Goal: Information Seeking & Learning: Learn about a topic

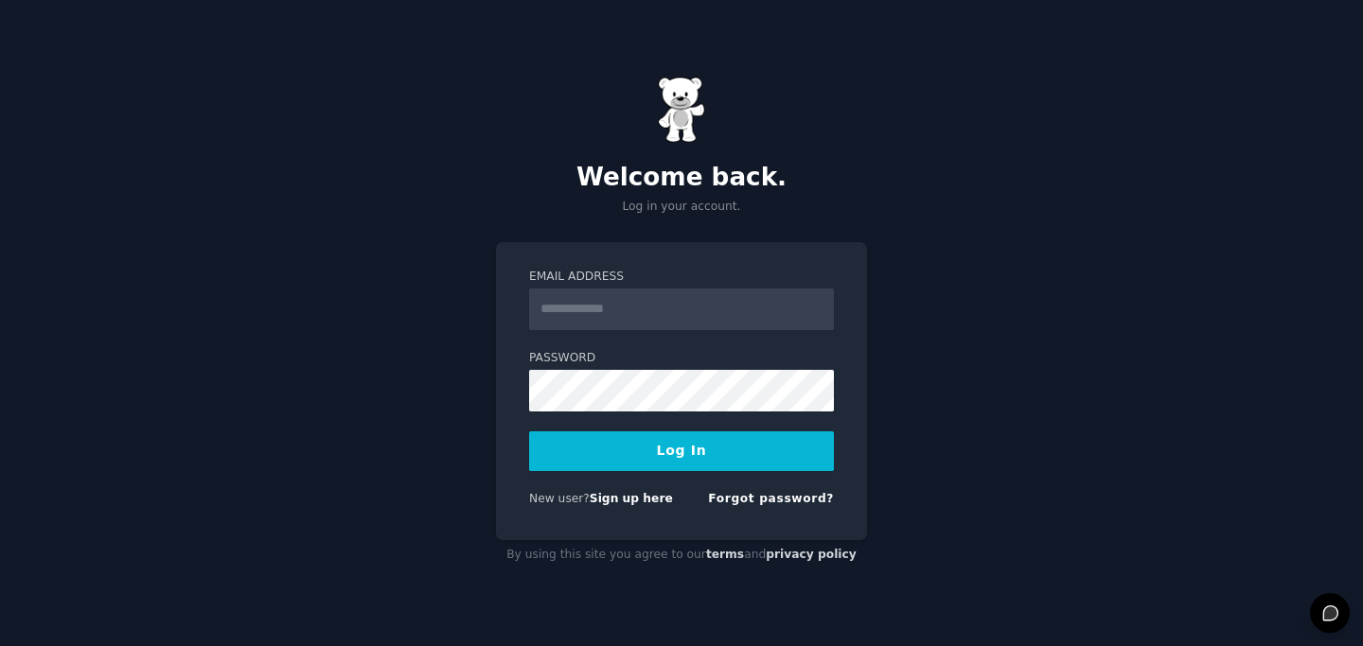
click at [596, 312] on input "Email Address" at bounding box center [681, 310] width 305 height 42
type input "**********"
click at [676, 436] on button "Log In" at bounding box center [681, 452] width 305 height 40
type input "**********"
click at [633, 444] on button "Log In" at bounding box center [681, 452] width 305 height 40
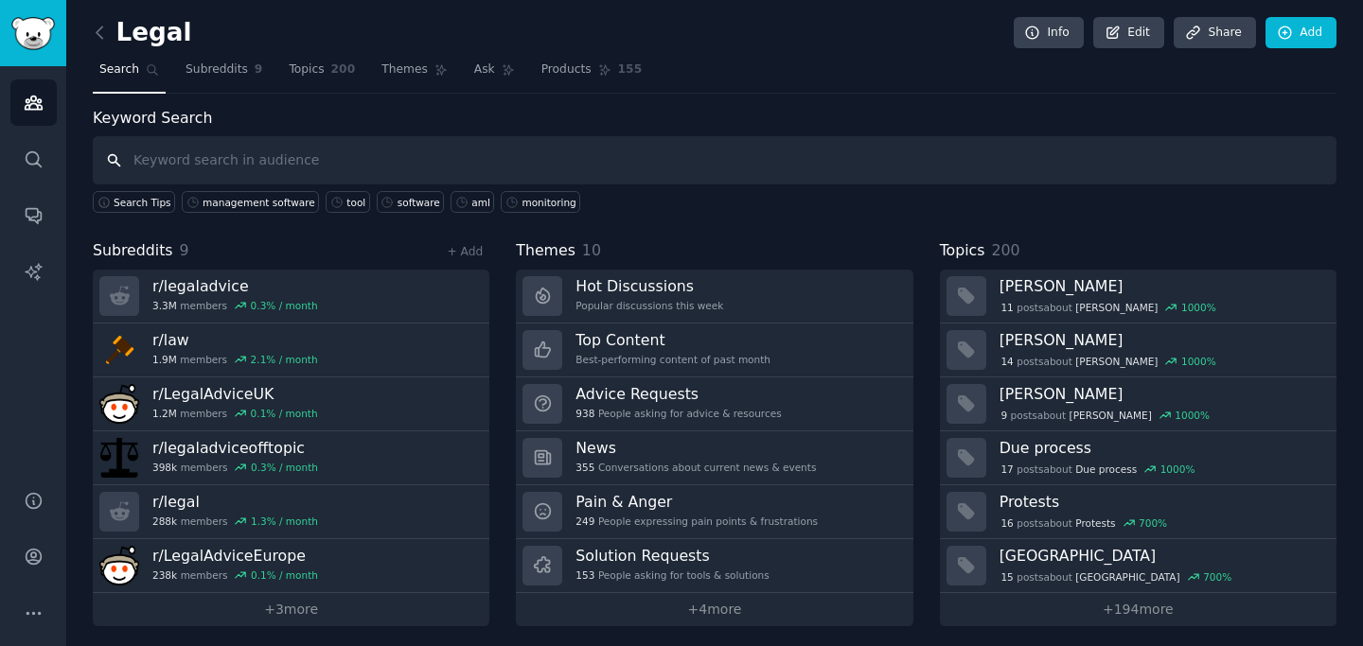
click at [278, 142] on input "text" at bounding box center [714, 160] width 1243 height 48
type input "management software"
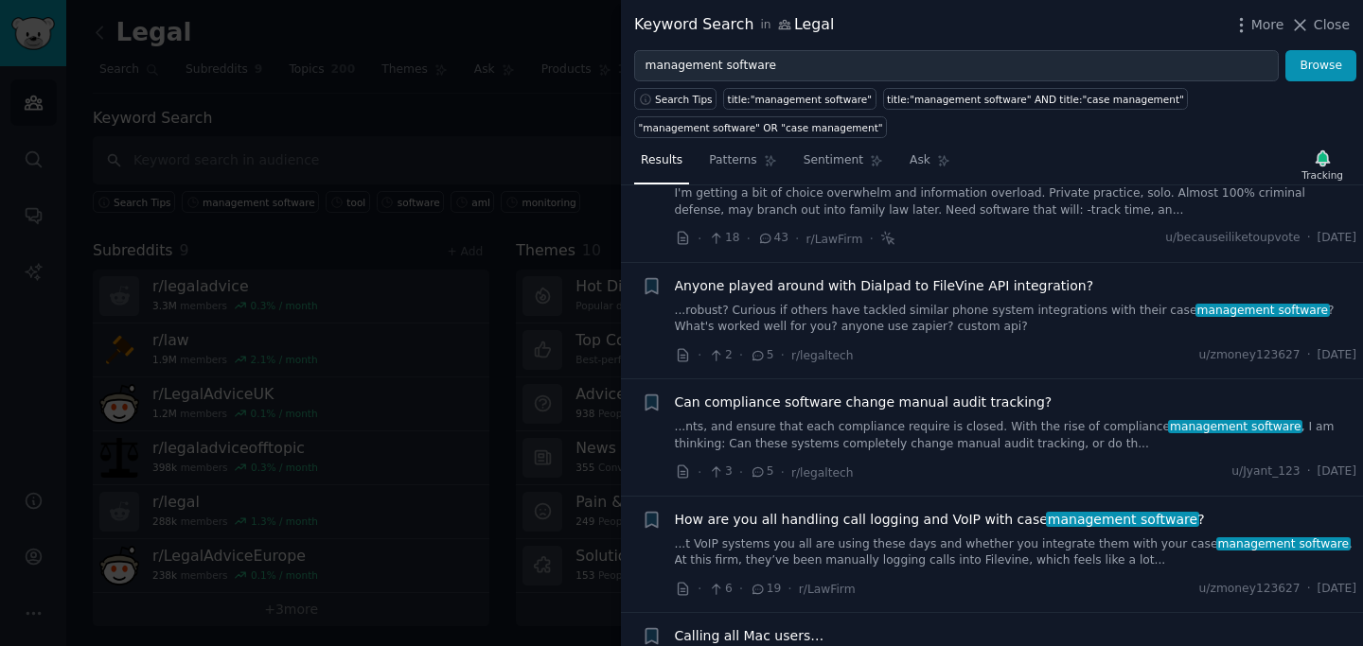
scroll to position [452, 0]
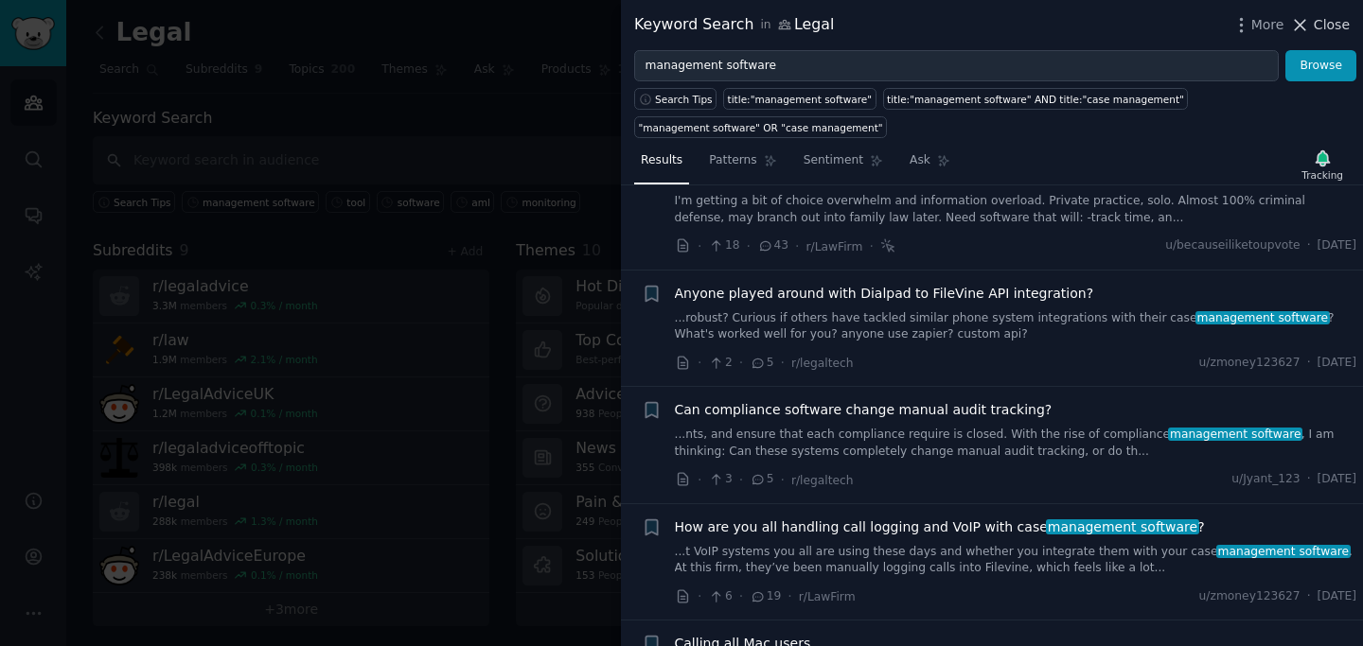
click at [1317, 30] on span "Close" at bounding box center [1332, 25] width 36 height 20
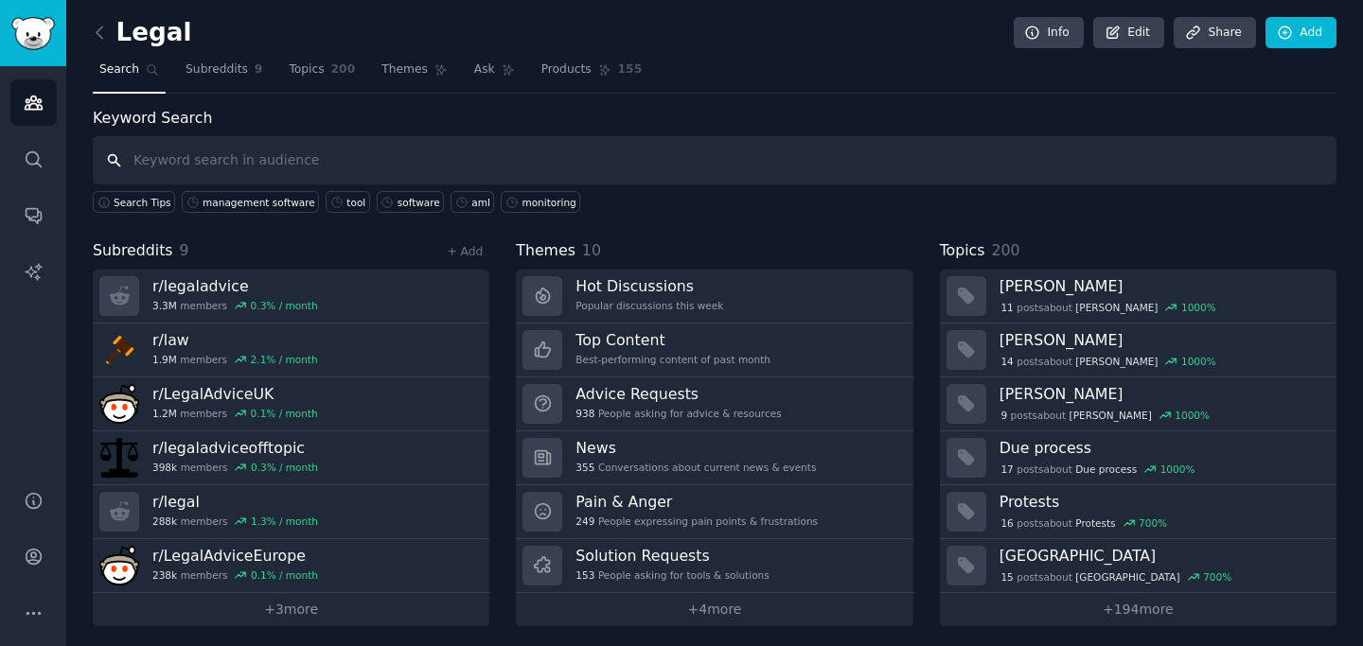
scroll to position [6, 0]
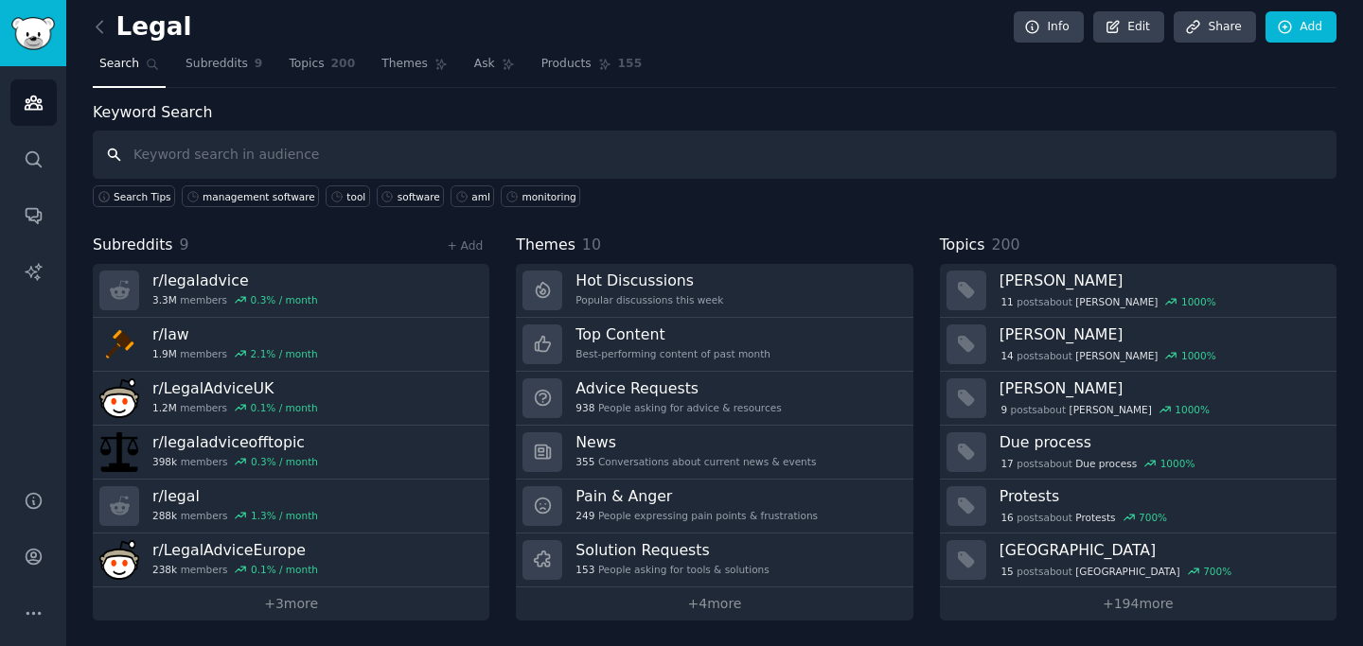
click at [288, 157] on input "text" at bounding box center [714, 155] width 1243 height 48
type input "f"
type input "document automation"
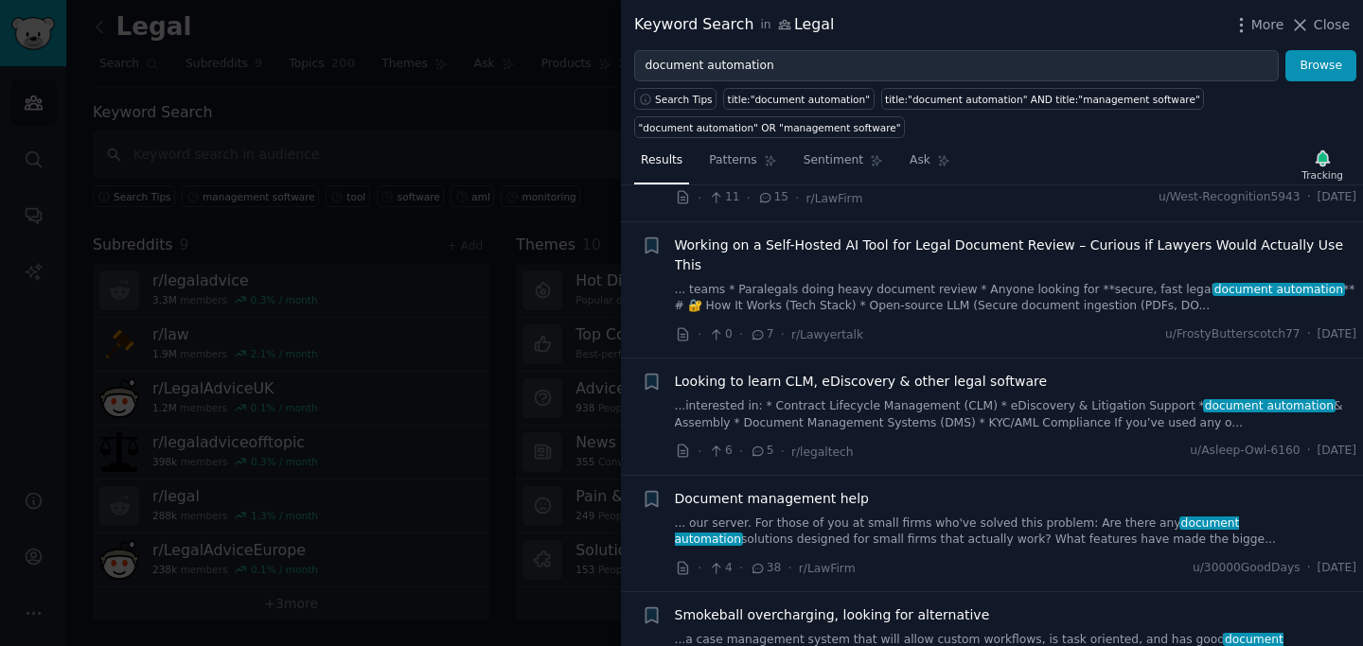
scroll to position [806, 0]
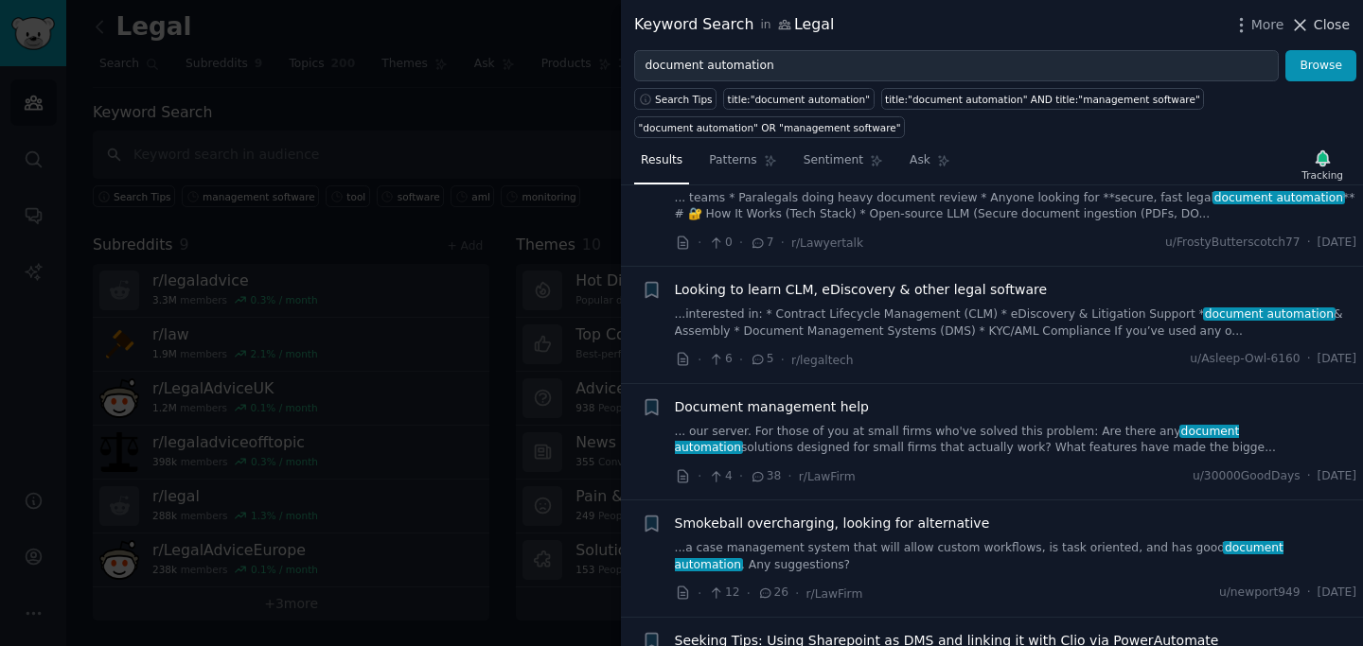
click at [1324, 21] on span "Close" at bounding box center [1332, 25] width 36 height 20
click at [1324, 21] on link "Add" at bounding box center [1300, 27] width 71 height 32
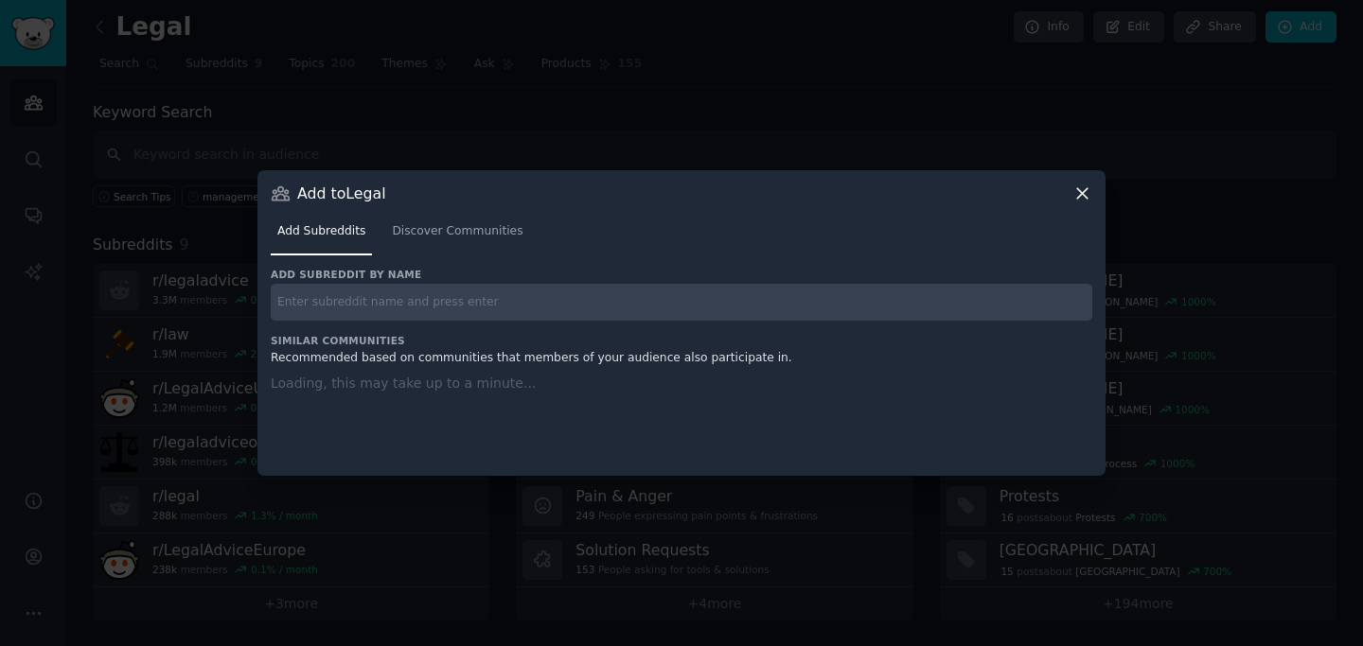
click at [277, 134] on div at bounding box center [681, 323] width 1363 height 646
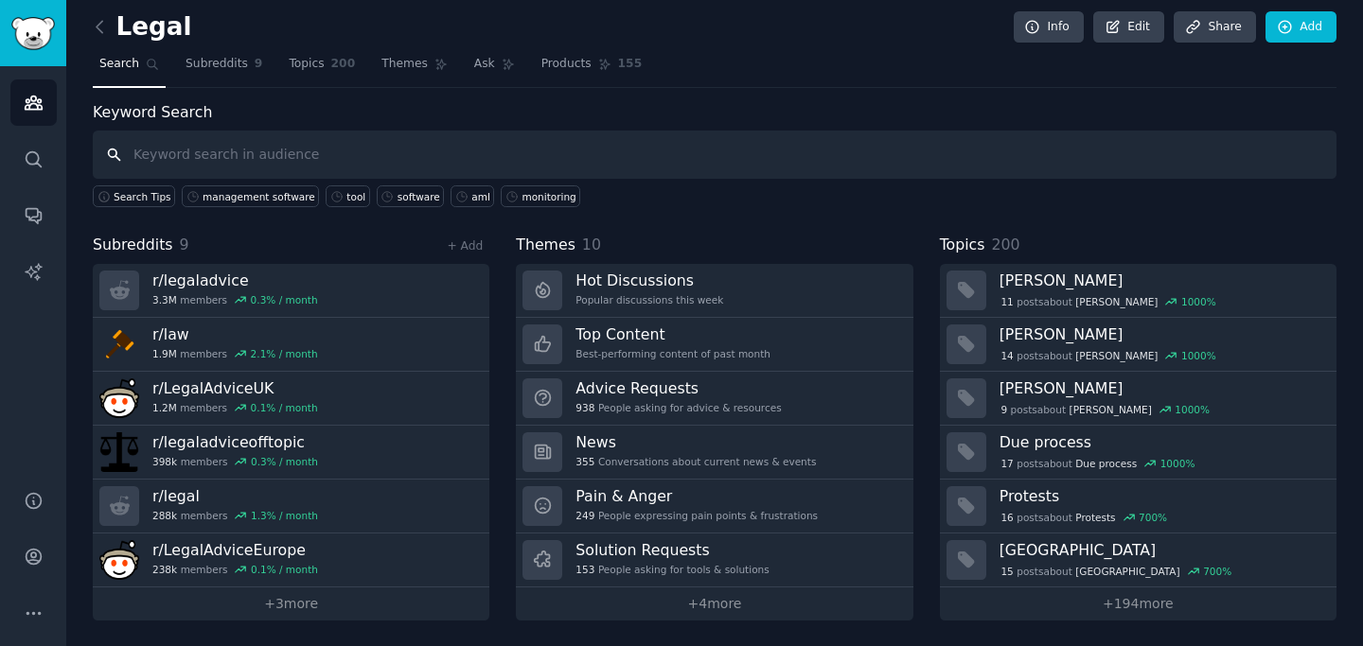
click at [292, 147] on input "text" at bounding box center [714, 155] width 1243 height 48
type input "software"
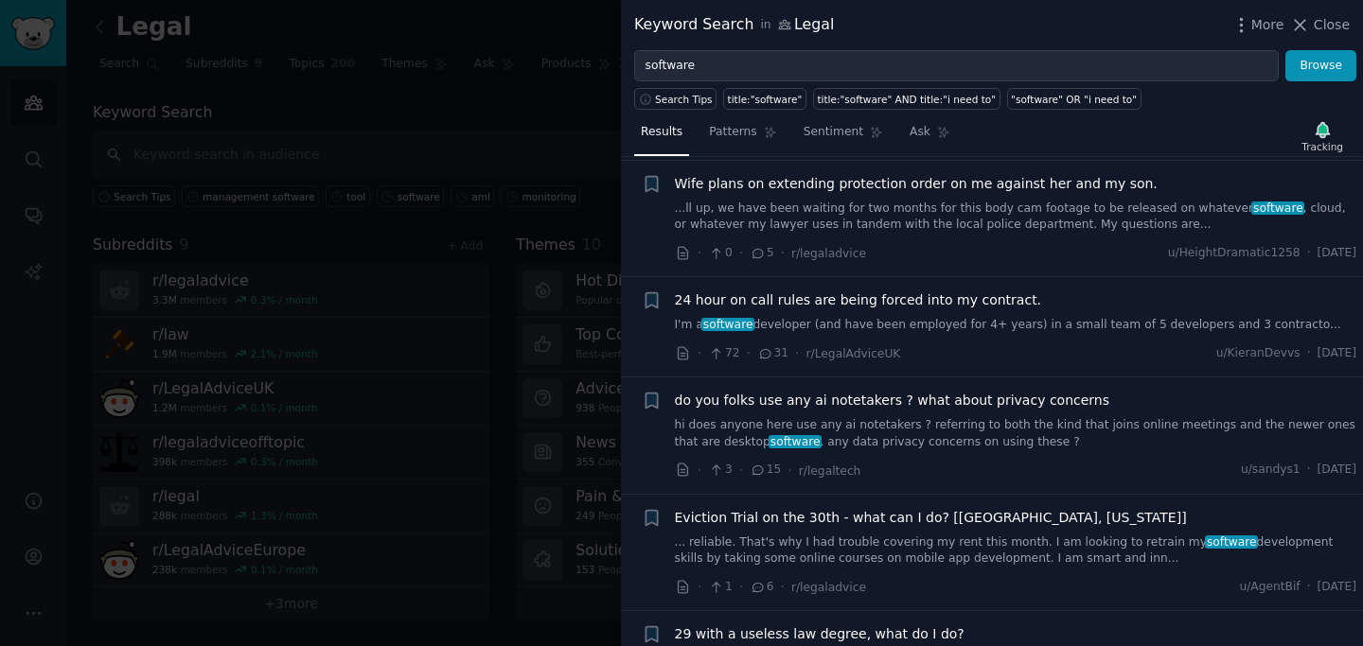
scroll to position [835, 0]
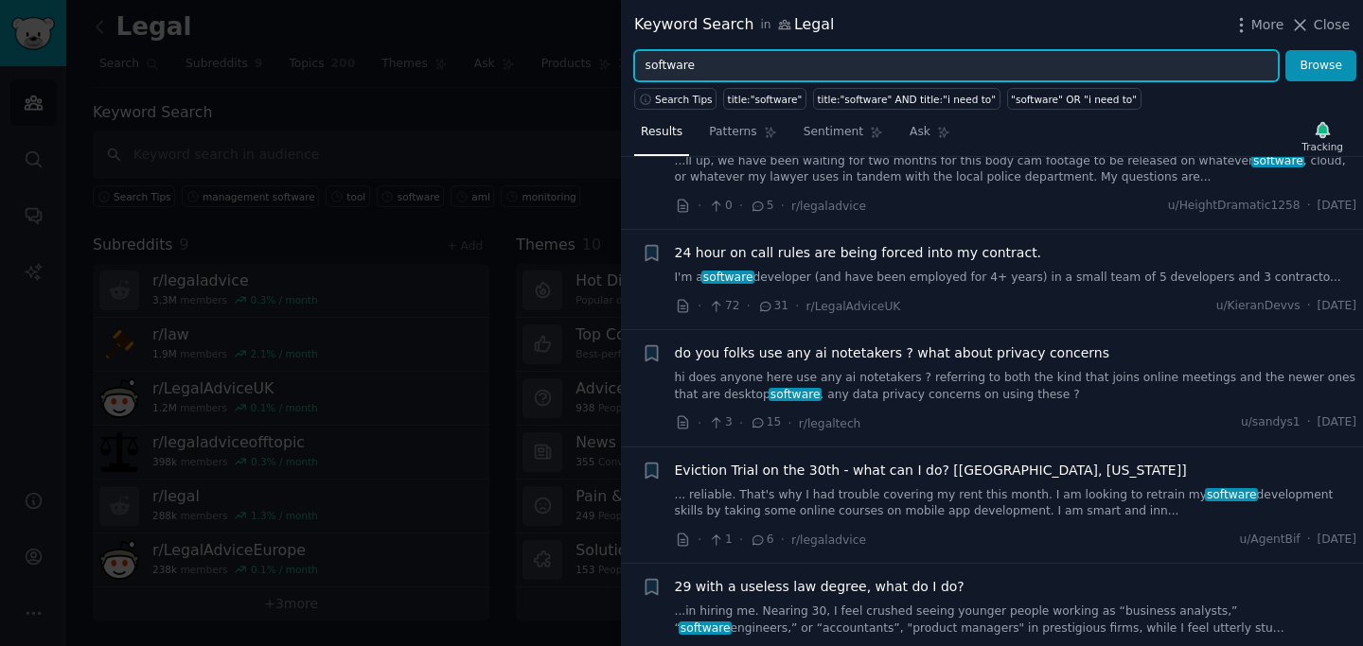
click at [777, 62] on input "software" at bounding box center [956, 66] width 644 height 32
type input "management software"
click at [1285, 50] on button "Browse" at bounding box center [1320, 66] width 71 height 32
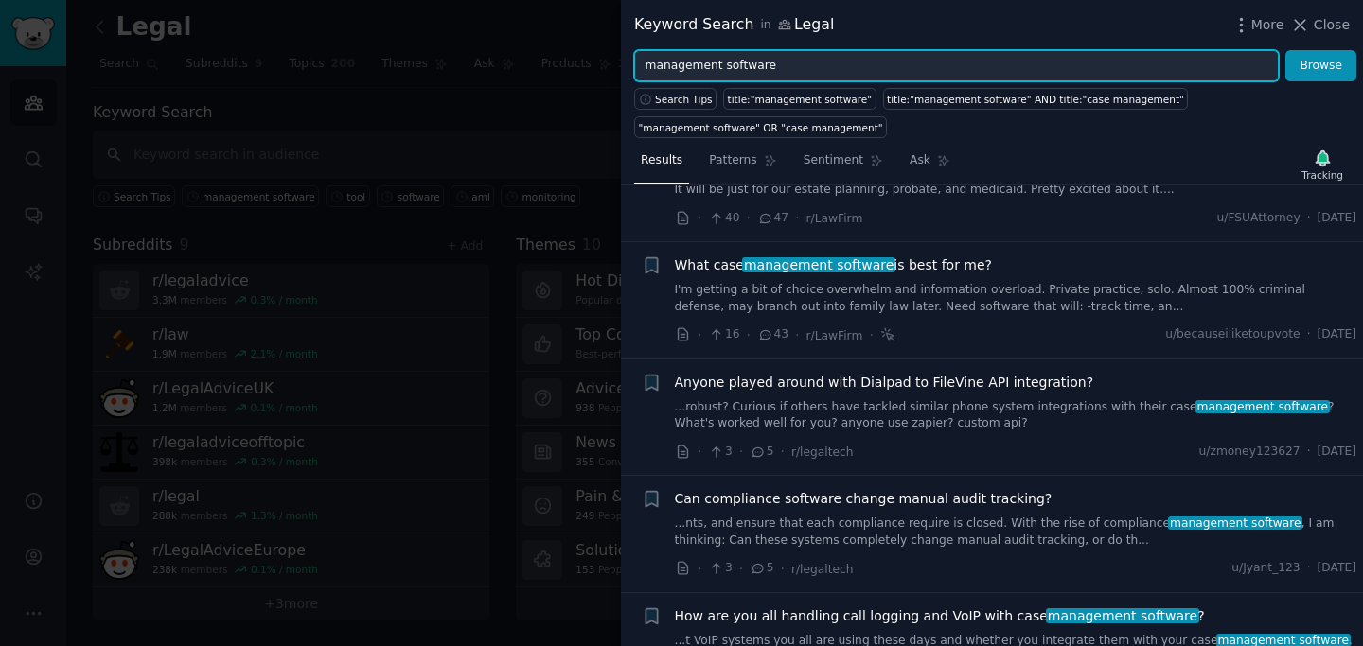
scroll to position [368, 0]
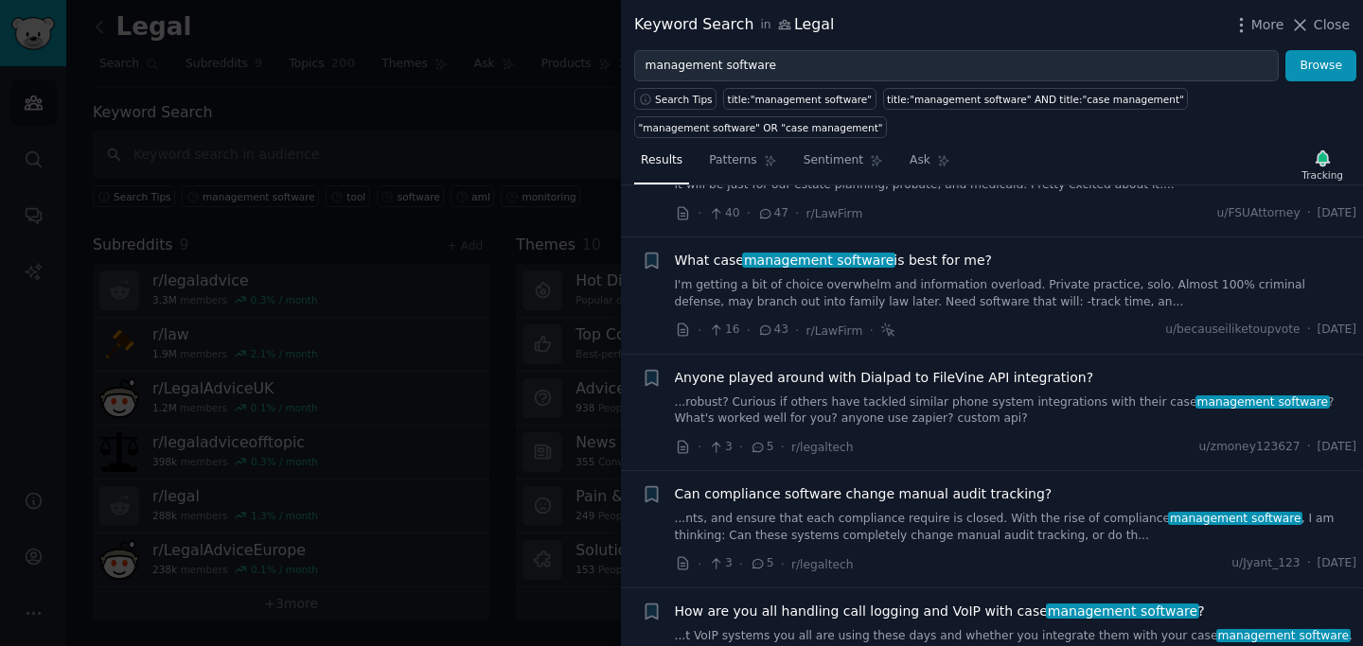
click at [879, 270] on span "What case management software is best for me?" at bounding box center [834, 261] width 318 height 20
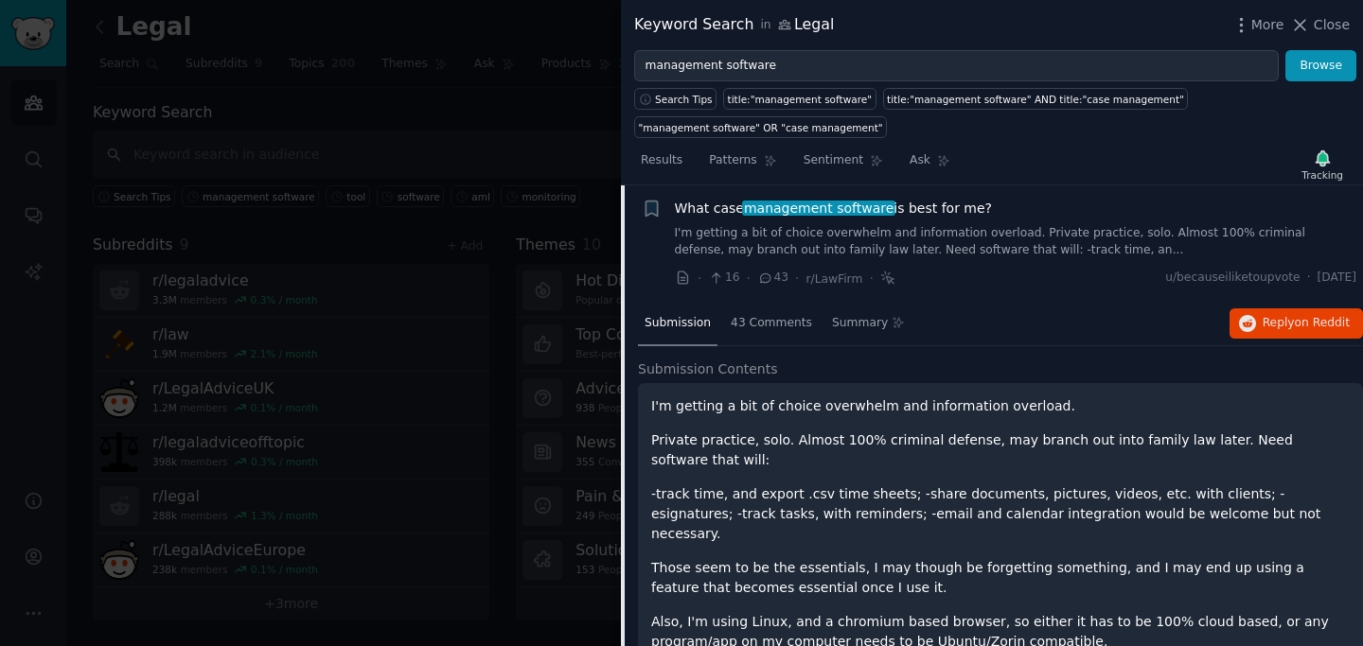
scroll to position [501, 0]
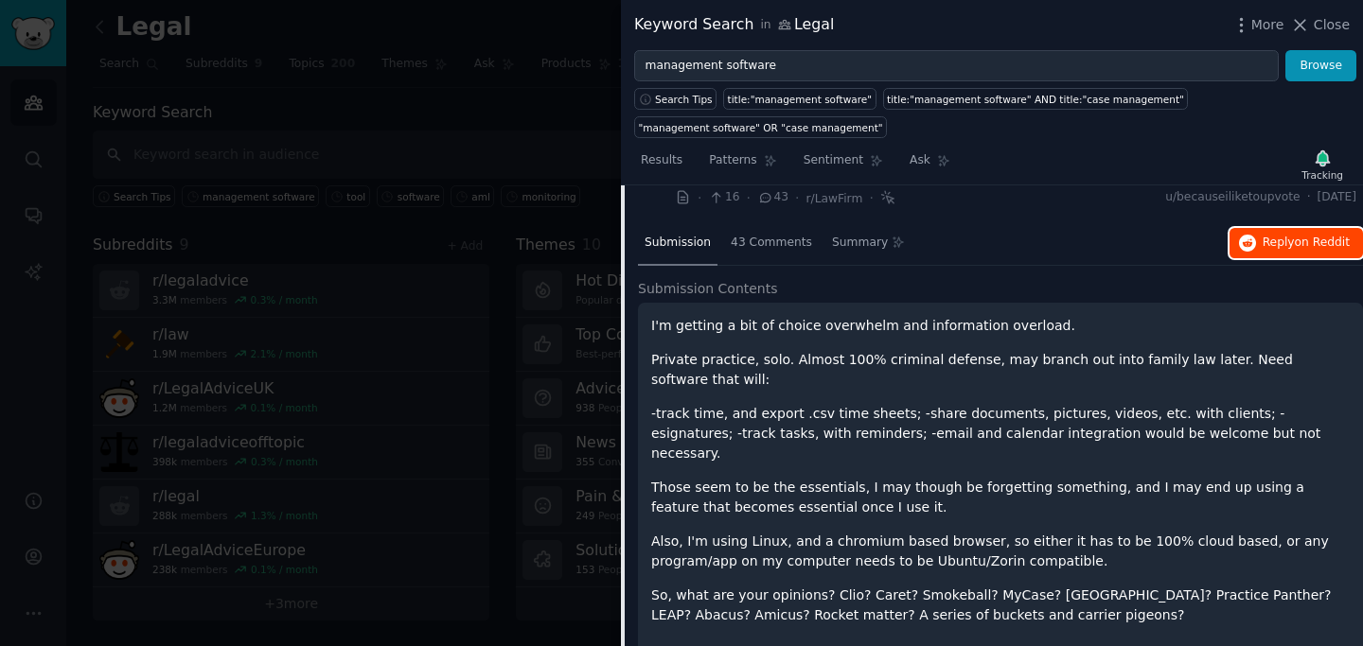
click at [1319, 244] on span "on Reddit" at bounding box center [1322, 242] width 55 height 13
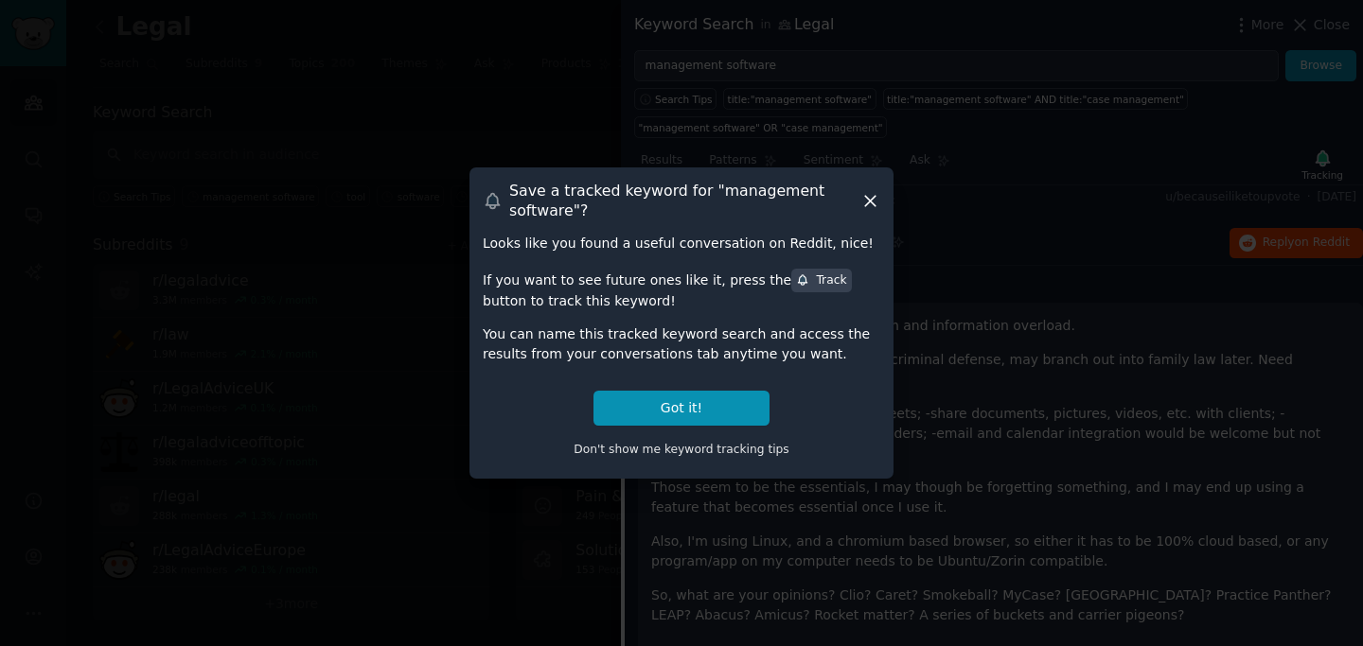
click at [869, 193] on icon at bounding box center [870, 201] width 20 height 20
click at [882, 203] on icon at bounding box center [888, 198] width 17 height 20
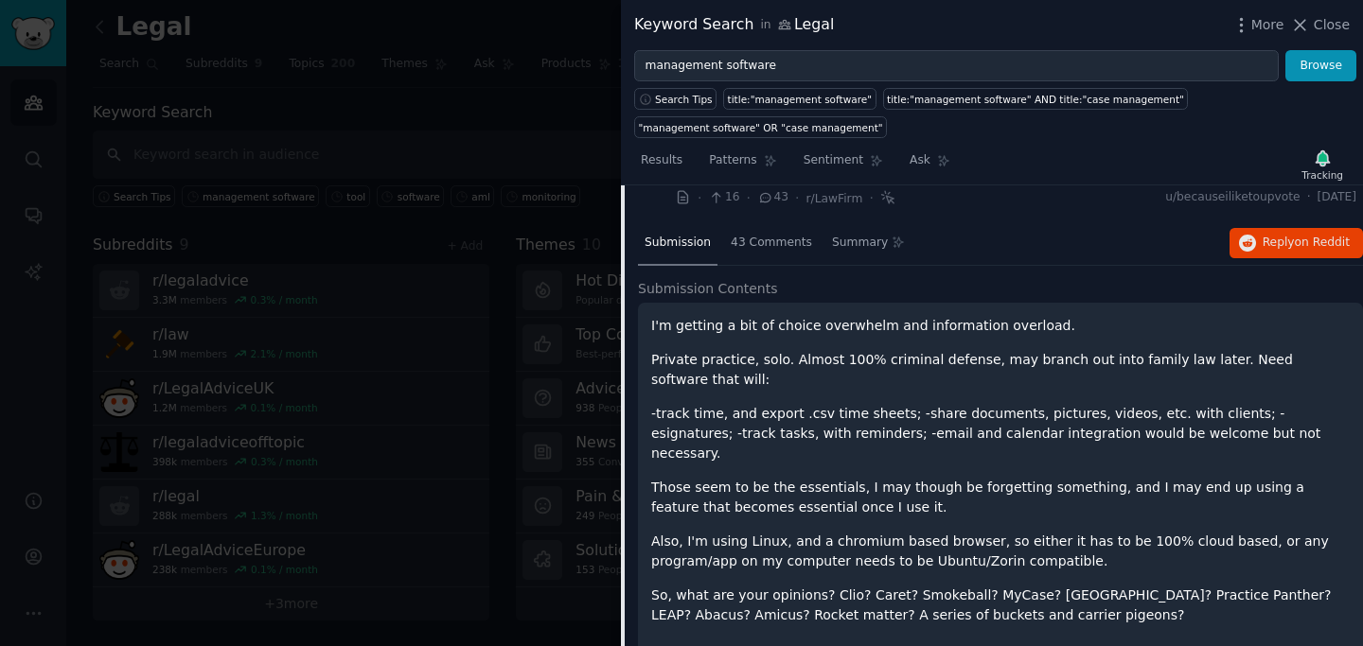
scroll to position [0, 0]
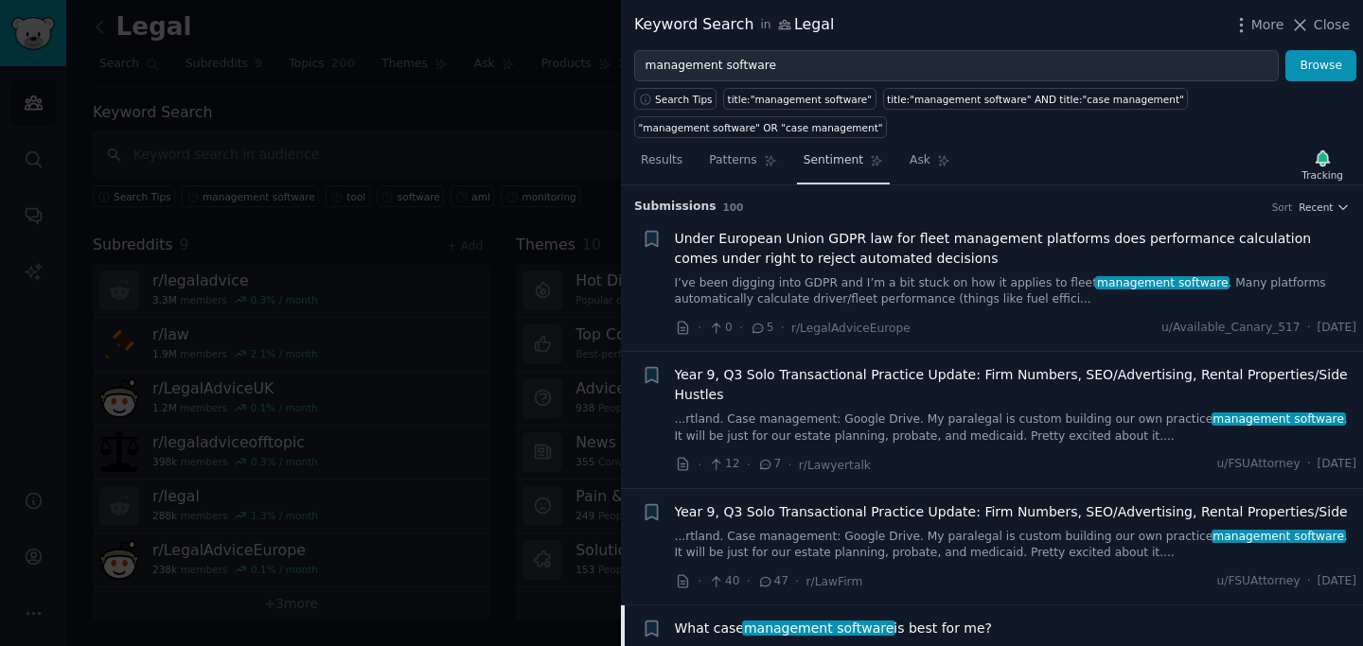
click at [834, 163] on span "Sentiment" at bounding box center [833, 160] width 60 height 17
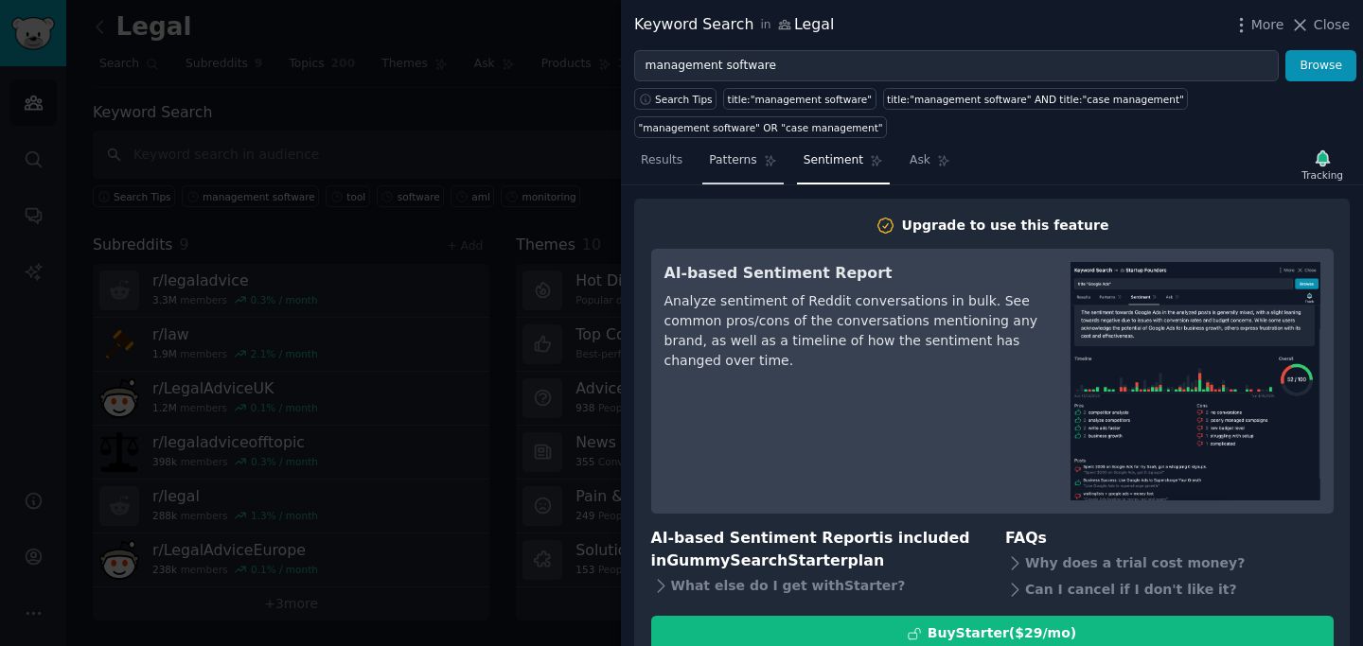
click at [755, 170] on link "Patterns" at bounding box center [742, 165] width 80 height 39
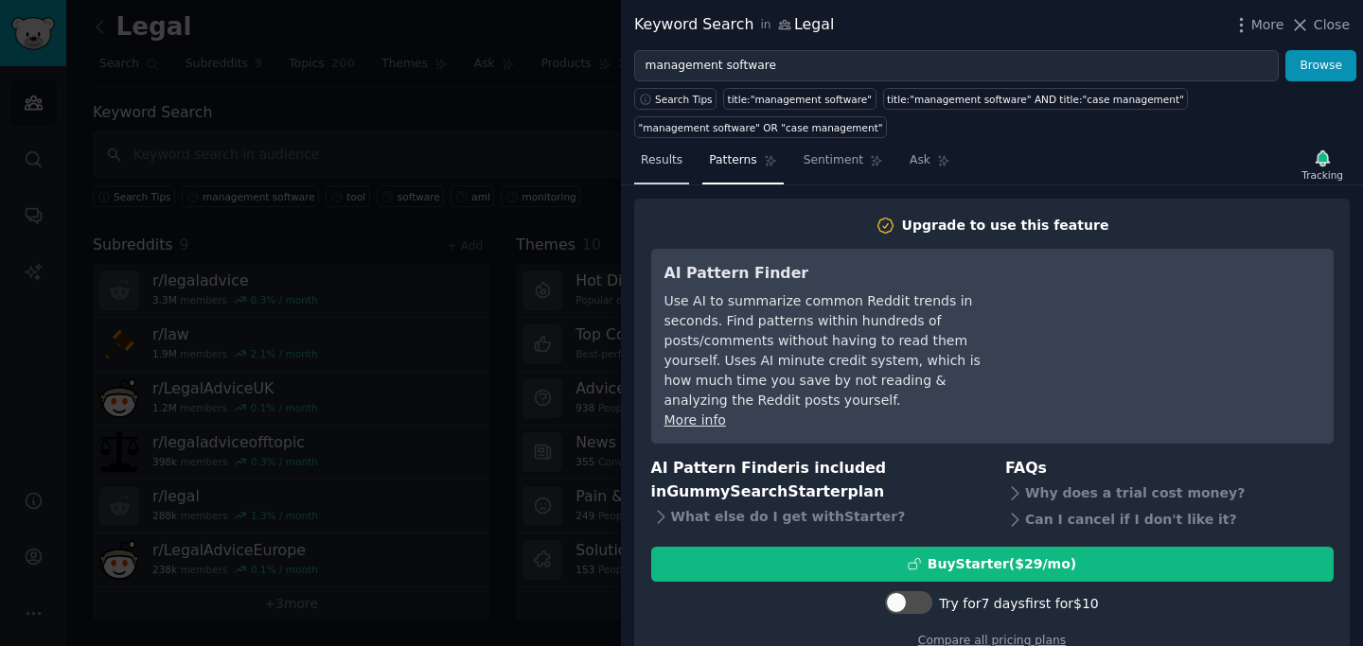
click at [682, 165] on link "Results" at bounding box center [661, 165] width 55 height 39
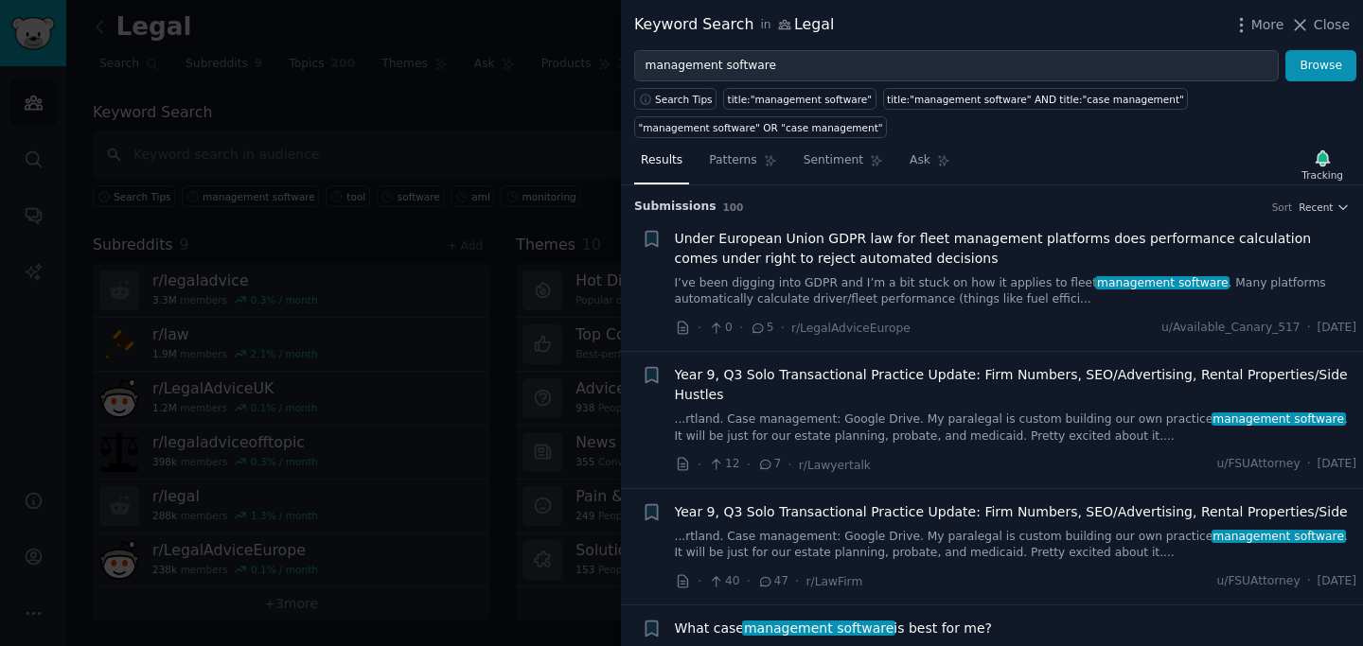
scroll to position [7, 0]
